Goal: Transaction & Acquisition: Obtain resource

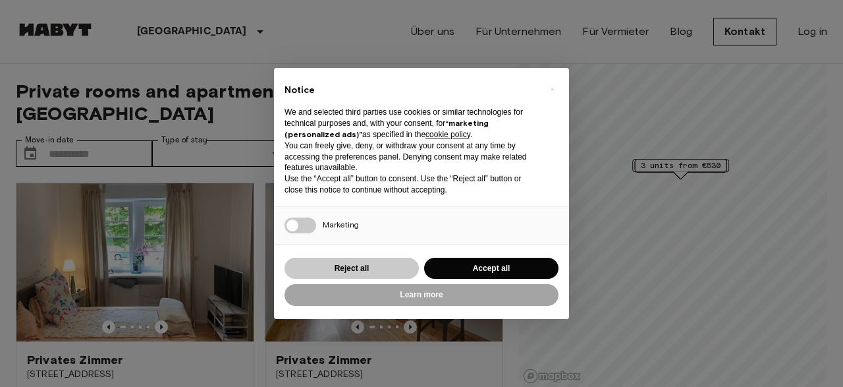
click at [409, 271] on button "Reject all" at bounding box center [351, 268] width 134 height 22
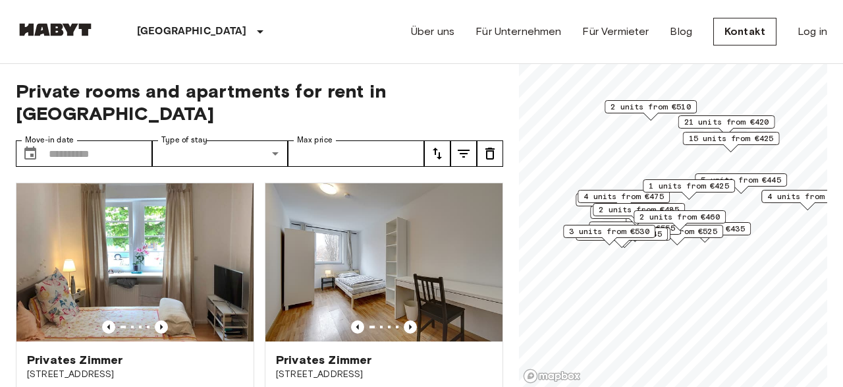
click at [696, 180] on span "1 units from €425" at bounding box center [689, 186] width 80 height 12
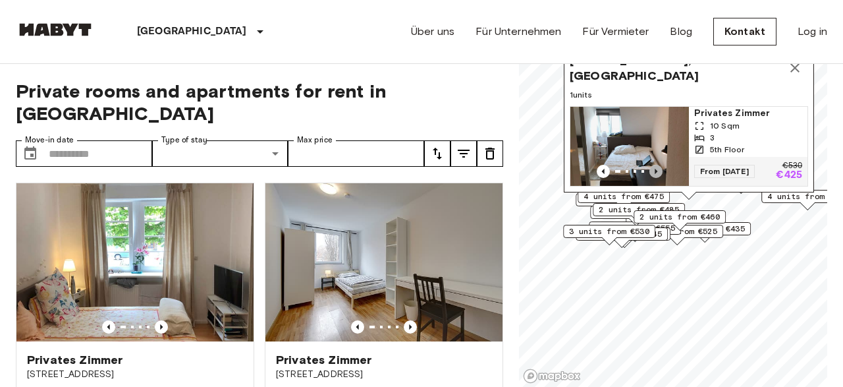
click at [657, 170] on icon "Previous image" at bounding box center [655, 171] width 13 height 13
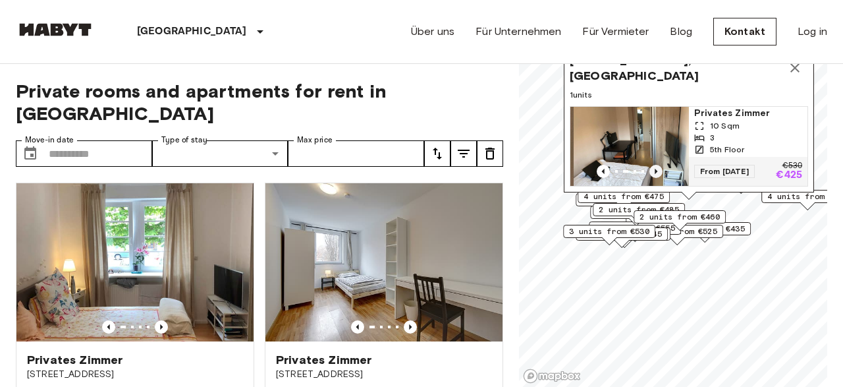
click at [657, 170] on icon "Previous image" at bounding box center [655, 171] width 13 height 13
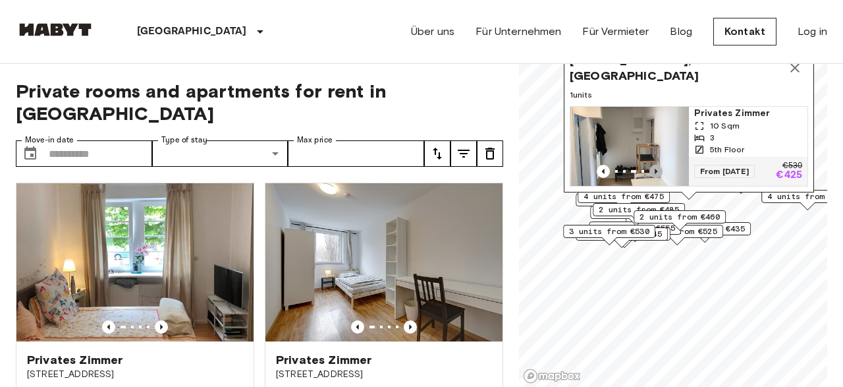
click at [657, 170] on icon "Previous image" at bounding box center [655, 171] width 13 height 13
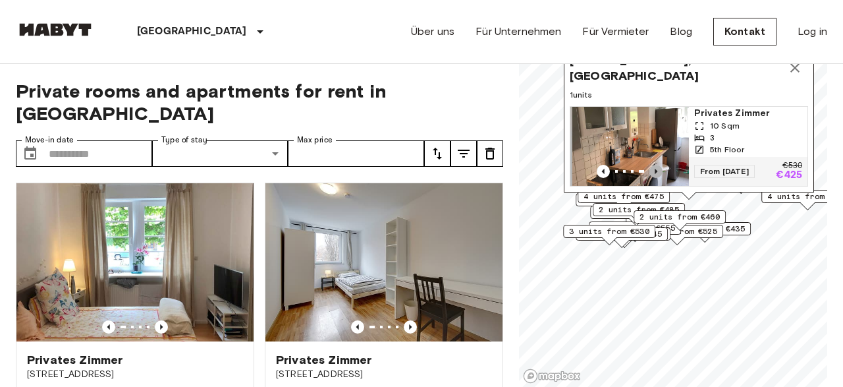
click at [657, 170] on icon "Previous image" at bounding box center [655, 171] width 13 height 13
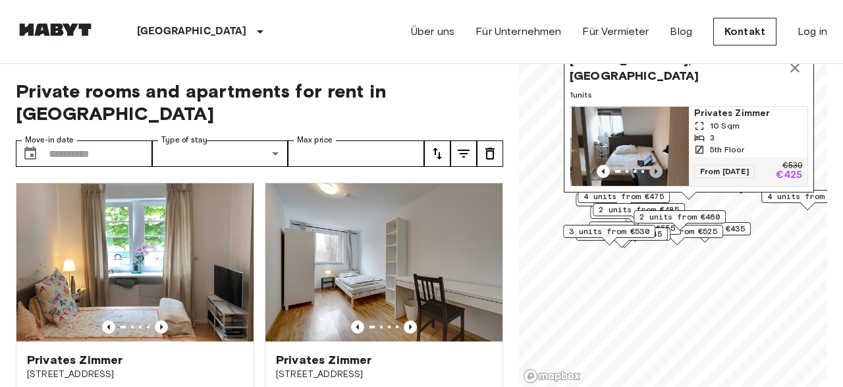
click at [657, 170] on icon "Previous image" at bounding box center [655, 171] width 13 height 13
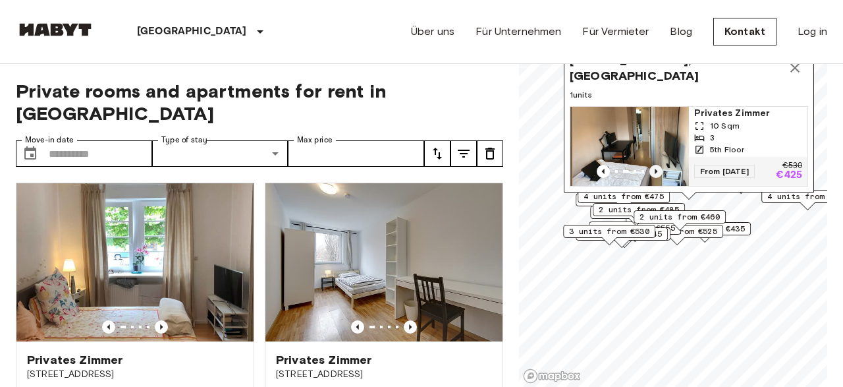
click at [657, 170] on icon "Previous image" at bounding box center [655, 171] width 13 height 13
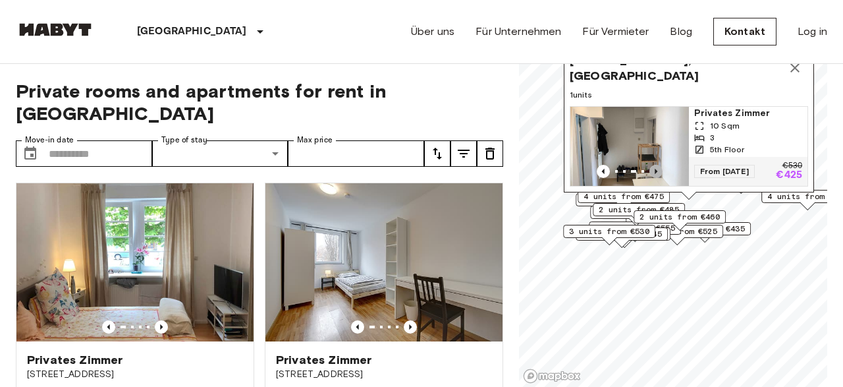
click at [657, 170] on icon "Previous image" at bounding box center [655, 171] width 13 height 13
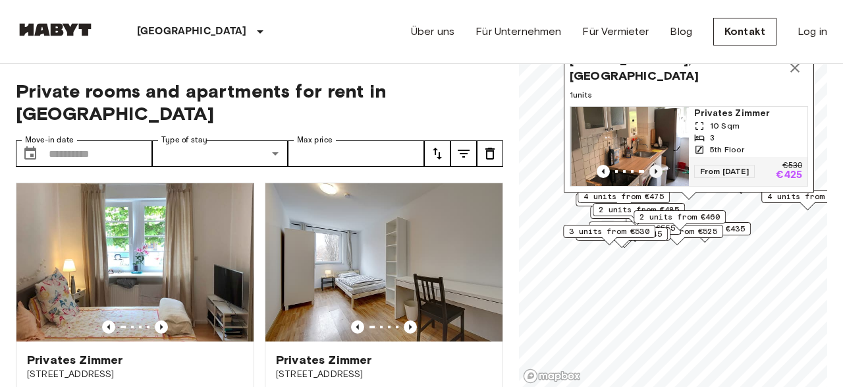
click at [657, 170] on icon "Previous image" at bounding box center [655, 171] width 13 height 13
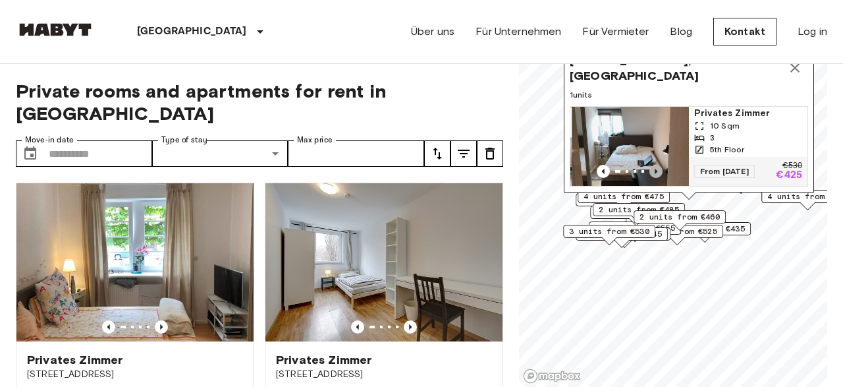
click at [657, 170] on icon "Previous image" at bounding box center [655, 171] width 13 height 13
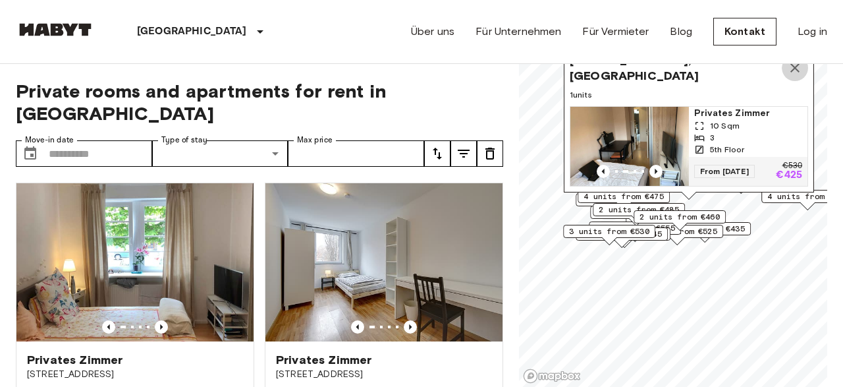
click at [798, 73] on icon "Map marker" at bounding box center [795, 68] width 16 height 16
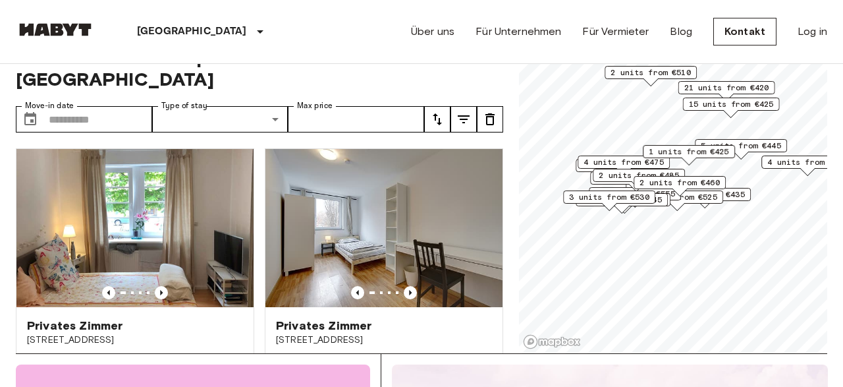
scroll to position [68, 0]
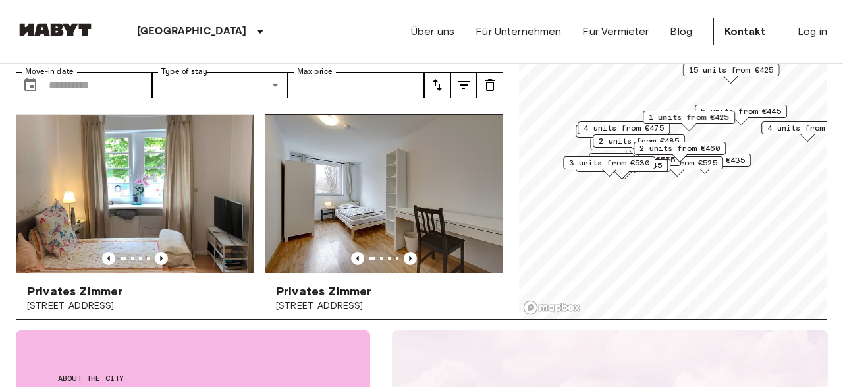
click at [453, 172] on img at bounding box center [383, 194] width 237 height 158
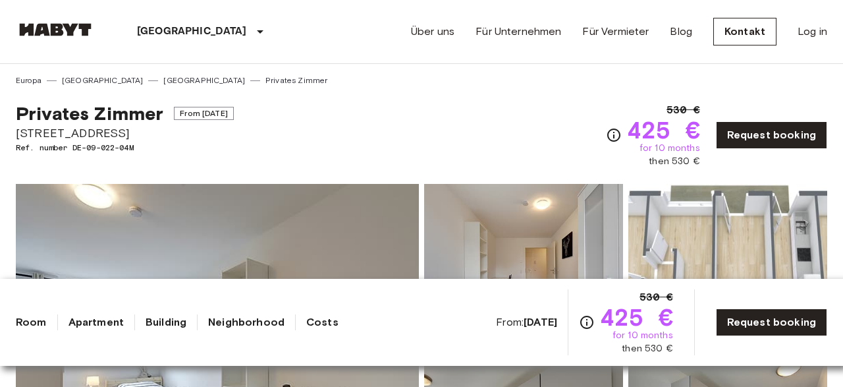
scroll to position [34, 0]
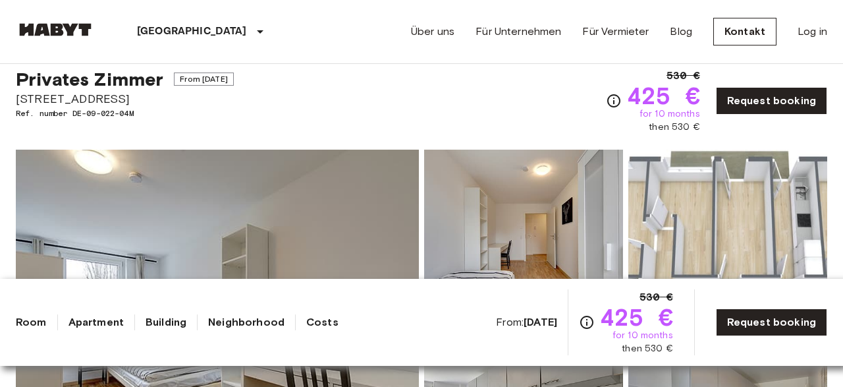
click at [362, 265] on img at bounding box center [217, 324] width 403 height 350
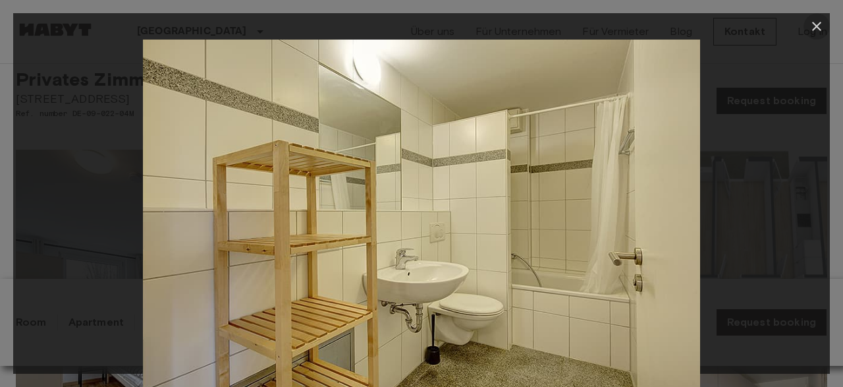
click at [815, 30] on icon "button" at bounding box center [817, 26] width 16 height 16
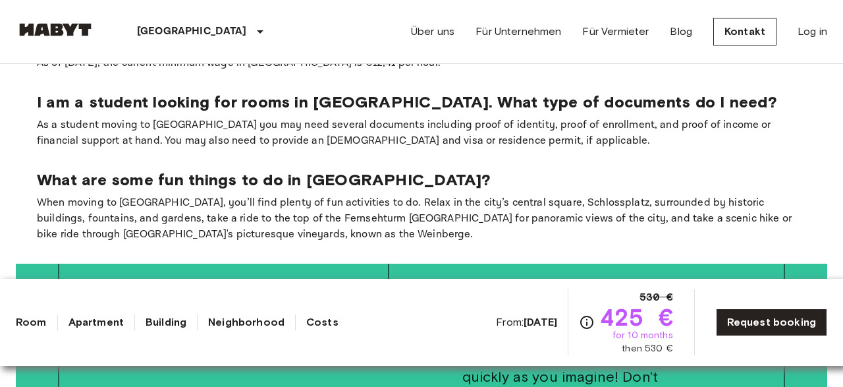
scroll to position [2005, 0]
